Goal: Navigation & Orientation: Find specific page/section

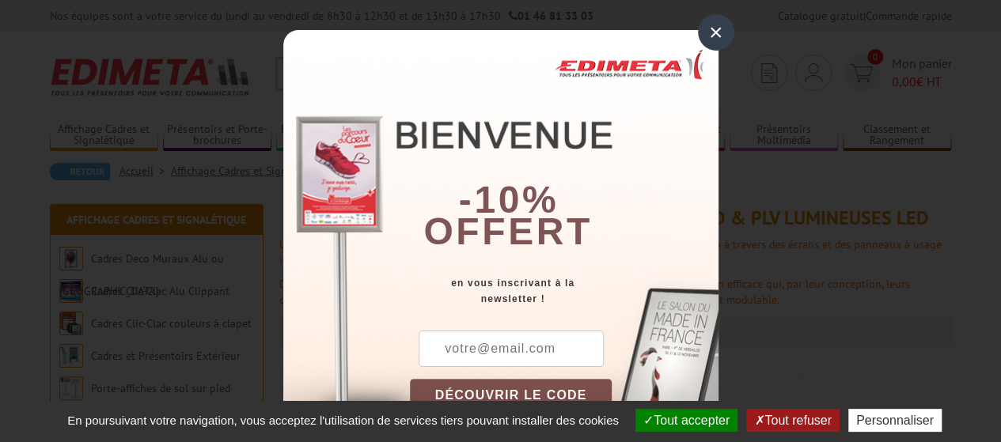
click at [805, 416] on button "Tout refuser" at bounding box center [792, 420] width 93 height 23
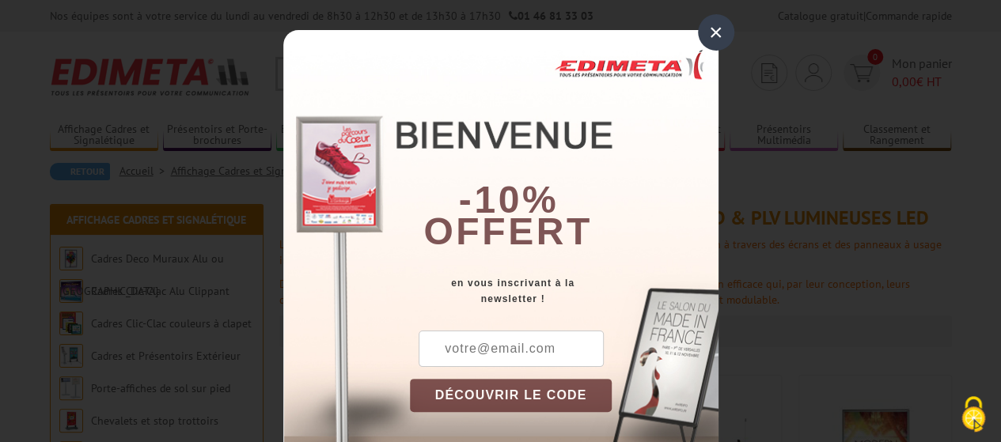
click at [703, 31] on div "×" at bounding box center [716, 32] width 36 height 36
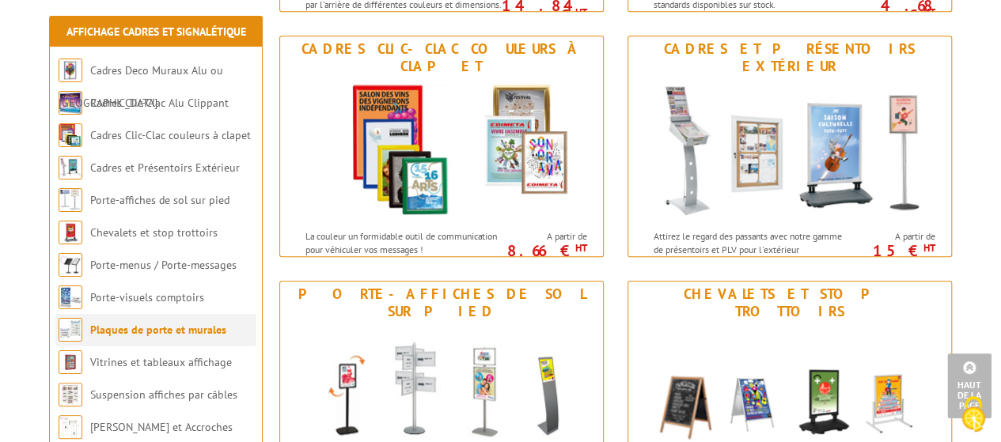
scroll to position [468, 0]
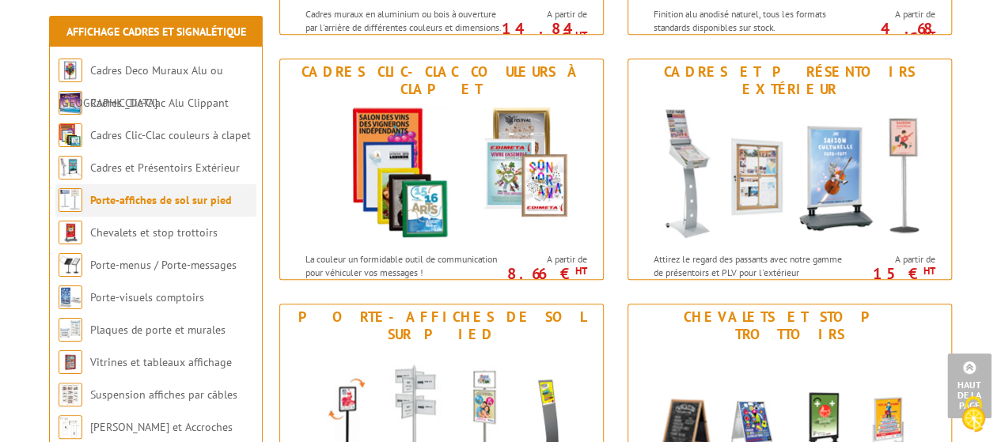
click at [196, 203] on link "Porte-affiches de sol sur pied" at bounding box center [161, 200] width 142 height 14
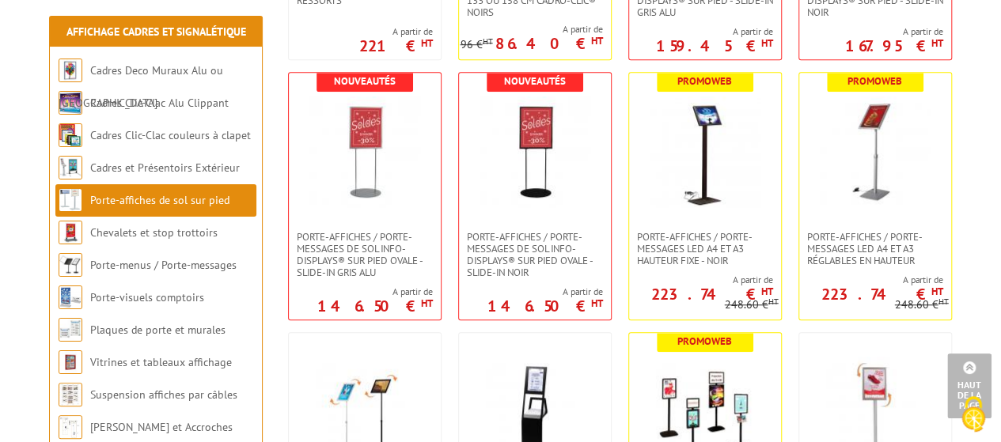
scroll to position [554, 0]
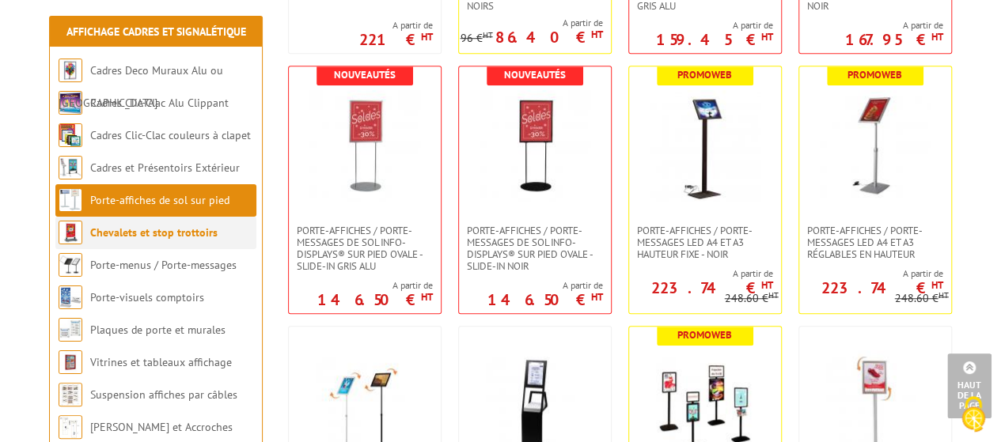
click at [155, 229] on link "Chevalets et stop trottoirs" at bounding box center [153, 233] width 127 height 14
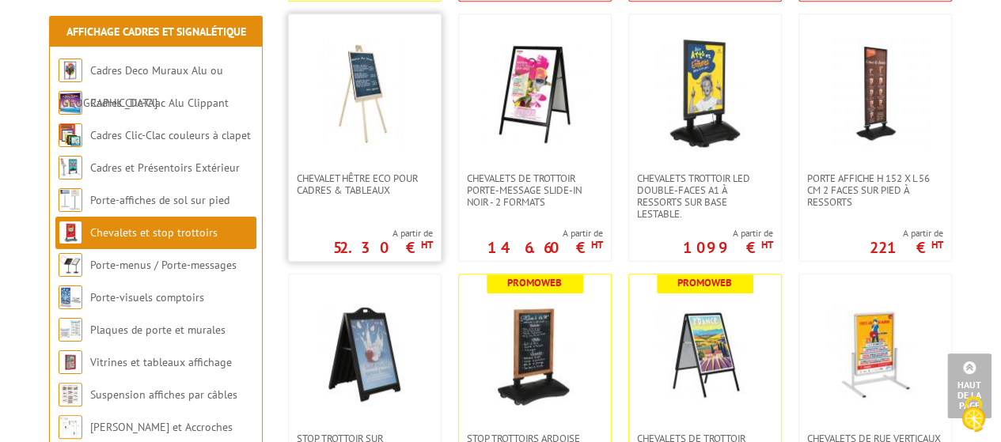
scroll to position [633, 0]
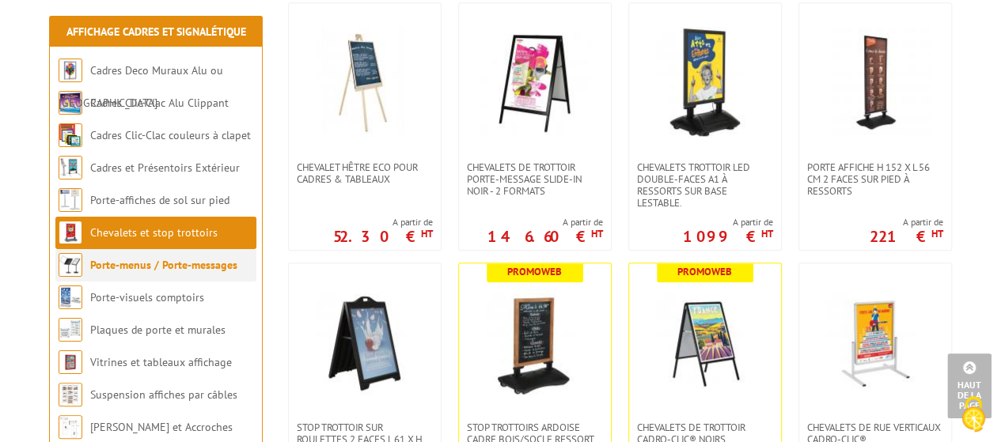
click at [175, 267] on link "Porte-menus / Porte-messages" at bounding box center [163, 265] width 147 height 14
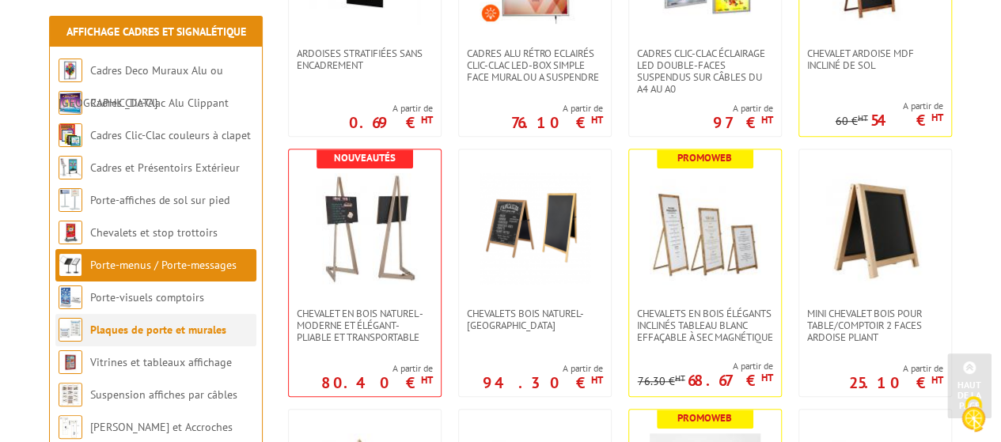
scroll to position [475, 0]
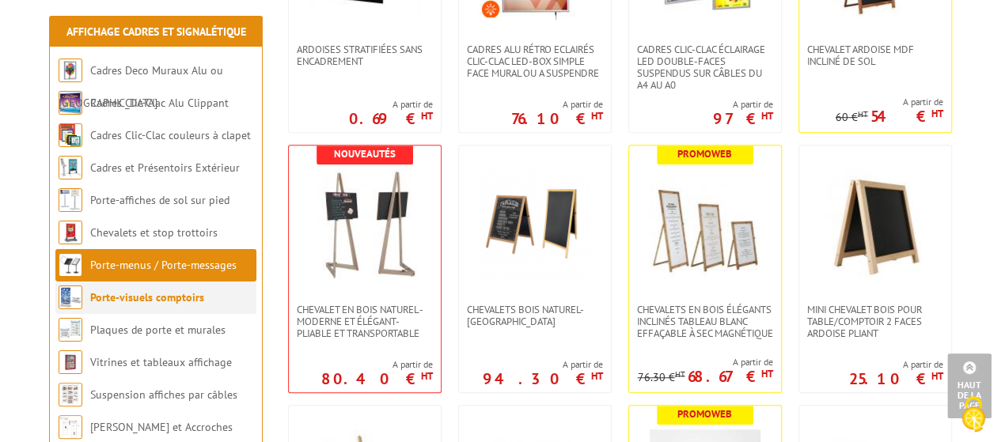
click at [166, 297] on link "Porte-visuels comptoirs" at bounding box center [147, 297] width 114 height 14
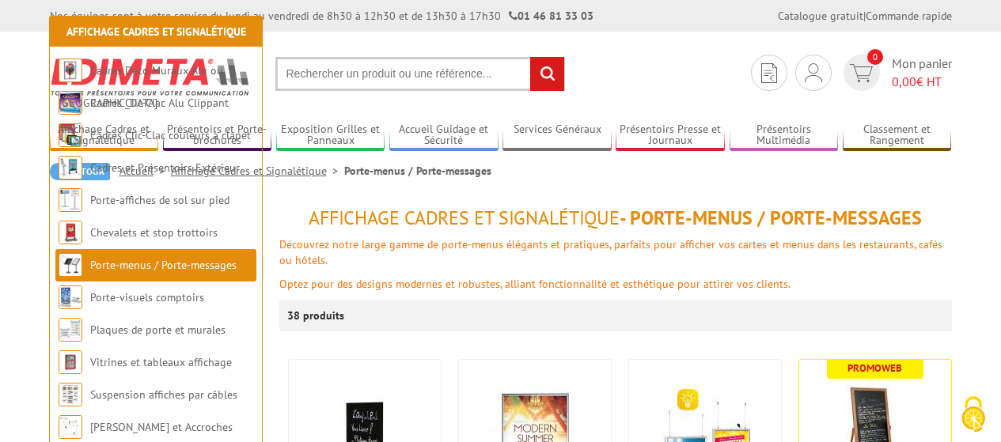
scroll to position [475, 0]
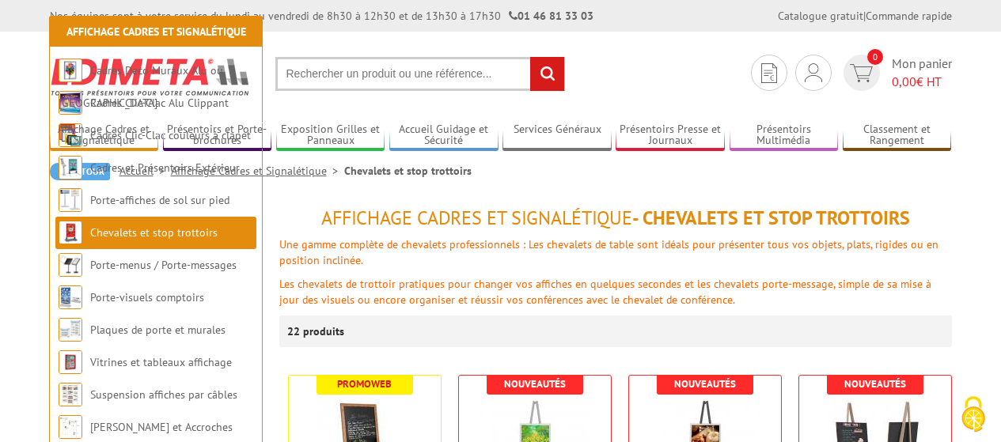
scroll to position [633, 0]
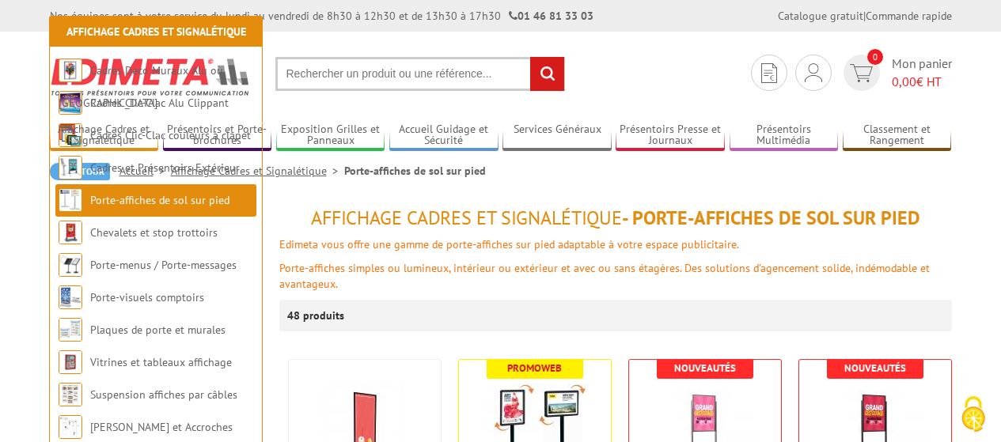
scroll to position [554, 0]
